Goal: Find specific page/section: Find specific page/section

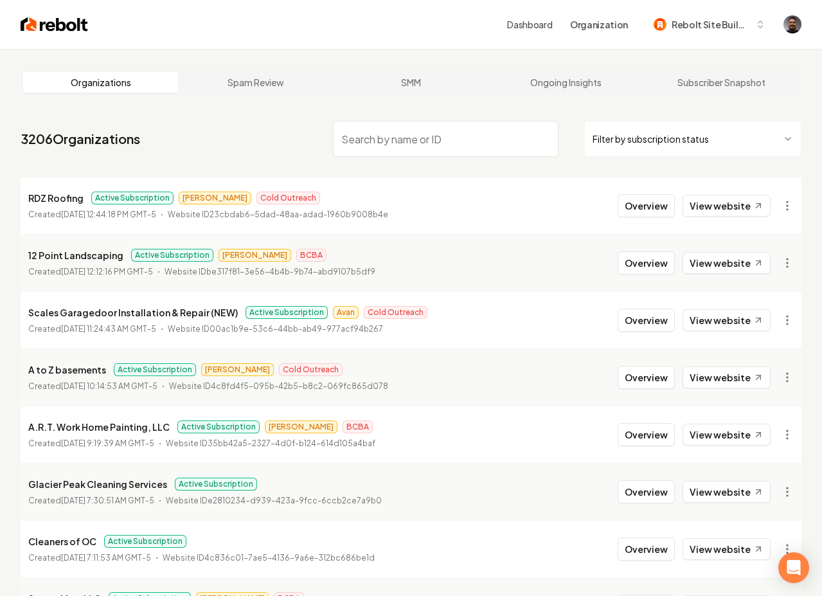
click at [378, 135] on input "search" at bounding box center [446, 139] width 226 height 36
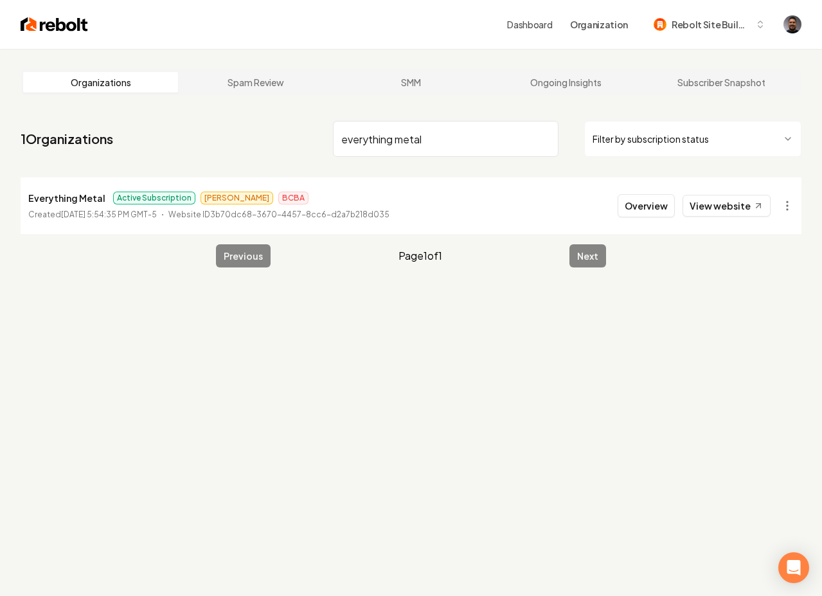
type input "everything metal"
click at [49, 213] on p "Created September 24, 2025, 5:54:35 PM GMT-5" at bounding box center [92, 214] width 129 height 13
click at [52, 203] on p "Everything Metal" at bounding box center [66, 197] width 77 height 15
click at [645, 211] on button "Overview" at bounding box center [646, 205] width 57 height 23
